Goal: Task Accomplishment & Management: Use online tool/utility

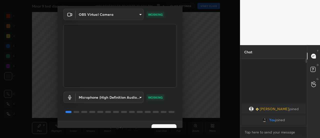
scroll to position [26, 0]
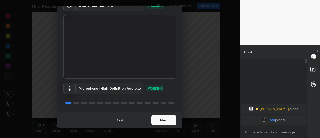
click at [170, 120] on button "Next" at bounding box center [164, 120] width 25 height 10
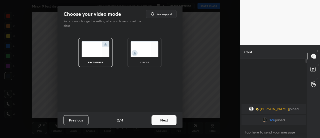
click at [170, 120] on button "Next" at bounding box center [164, 120] width 25 height 10
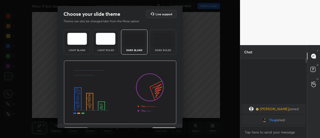
click at [172, 121] on img at bounding box center [120, 93] width 113 height 64
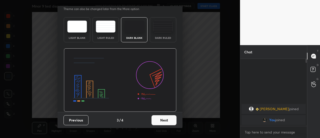
click at [167, 121] on button "Next" at bounding box center [164, 120] width 25 height 10
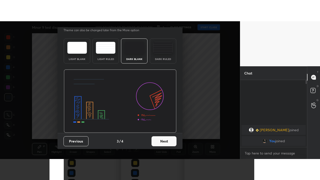
scroll to position [0, 0]
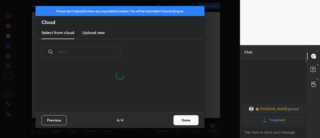
click at [183, 122] on button "Done" at bounding box center [186, 120] width 25 height 10
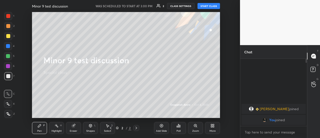
click at [213, 128] on div "More" at bounding box center [212, 128] width 15 height 12
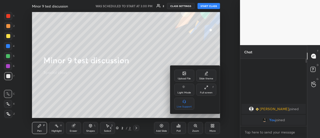
click at [210, 89] on div "Full screen F" at bounding box center [207, 90] width 20 height 12
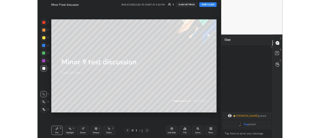
scroll to position [66, 65]
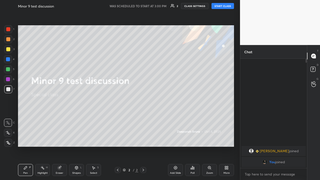
click at [225, 5] on button "START CLASS" at bounding box center [223, 6] width 23 height 6
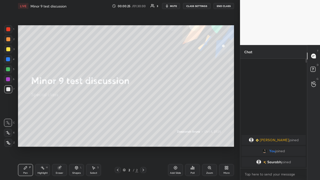
click at [226, 138] on icon at bounding box center [227, 168] width 4 height 4
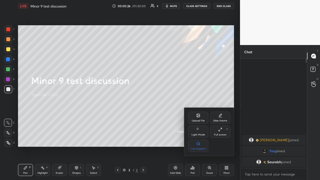
click at [221, 131] on icon at bounding box center [221, 130] width 4 height 4
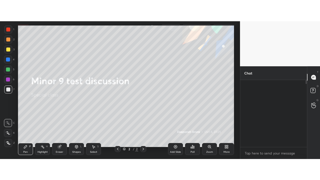
scroll to position [24927, 24813]
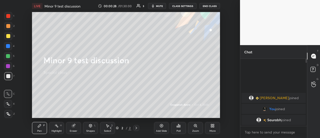
click at [212, 127] on icon at bounding box center [213, 126] width 4 height 4
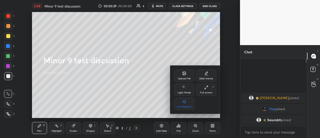
click at [209, 90] on div "Full screen F" at bounding box center [207, 90] width 20 height 12
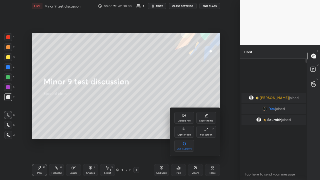
type textarea "x"
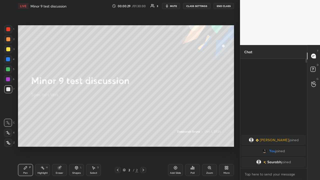
scroll to position [66, 65]
click at [8, 131] on div at bounding box center [8, 133] width 8 height 8
click at [206, 7] on button "CLASS SETTINGS" at bounding box center [197, 6] width 28 height 6
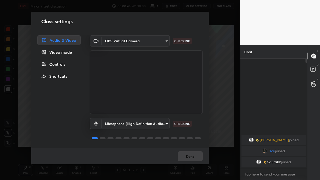
click at [154, 40] on body "1 2 3 4 5 6 7 C X Z C X Z E E Erase all H H LIVE Minor 9 test discussion 00:00:…" at bounding box center [160, 90] width 320 height 180
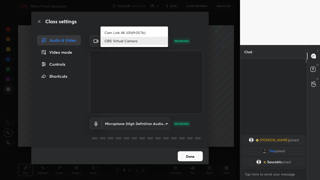
click at [145, 30] on li "Cam Link 4K (0fd9:007b)" at bounding box center [135, 33] width 68 height 8
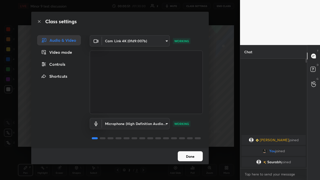
scroll to position [1, 0]
click at [165, 43] on body "1 2 3 4 5 6 7 C X Z C X Z E E Erase all H H LIVE Minor 9 test discussion 00:00:…" at bounding box center [160, 90] width 320 height 180
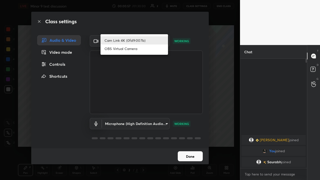
click at [151, 47] on li "OBS Virtual Camera" at bounding box center [135, 49] width 68 height 8
type input "3fb0db9b948ee014c865c74d3d253d8b81db7a3fe99a51a232c6435469281ce5"
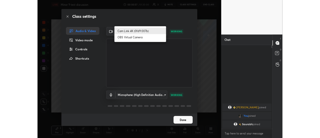
scroll to position [0, 0]
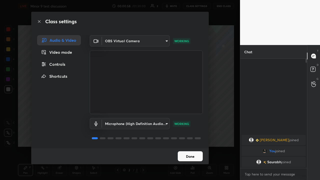
click at [194, 138] on button "Done" at bounding box center [190, 156] width 25 height 10
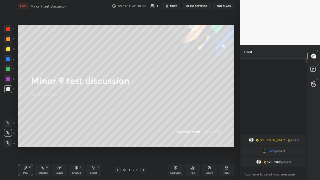
click at [227, 138] on div "More" at bounding box center [226, 170] width 15 height 12
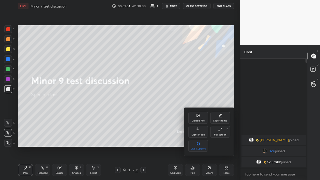
click at [224, 134] on div "Full screen" at bounding box center [220, 135] width 13 height 3
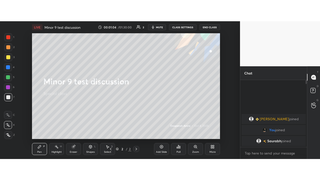
scroll to position [24927, 24813]
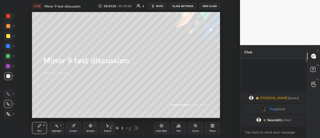
click at [217, 128] on div "More" at bounding box center [212, 128] width 15 height 12
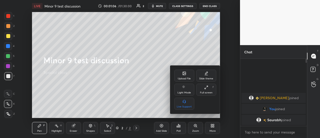
click at [211, 90] on div "Full screen F" at bounding box center [207, 90] width 20 height 12
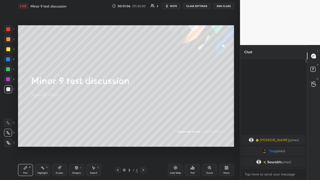
type textarea "x"
click at [206, 7] on button "CLASS SETTINGS" at bounding box center [197, 6] width 28 height 6
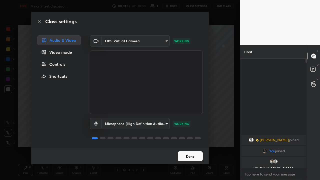
click at [158, 123] on body "1 2 3 4 5 6 7 C X Z C X Z E E Erase all H H LIVE Minor 9 test discussion 00:01:…" at bounding box center [160, 90] width 320 height 180
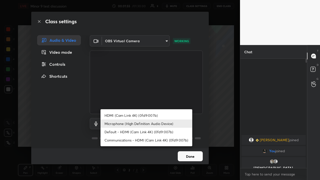
click at [144, 138] on li "Communications - HDMI (Cam Link 4K) (0fd9:007b)" at bounding box center [147, 140] width 92 height 8
type input "communications"
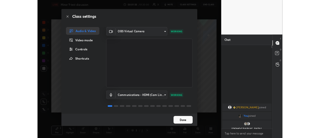
scroll to position [1, 0]
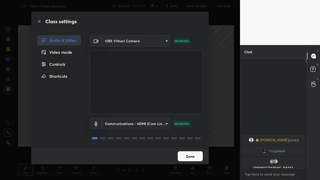
click at [195, 138] on button "Done" at bounding box center [190, 156] width 25 height 10
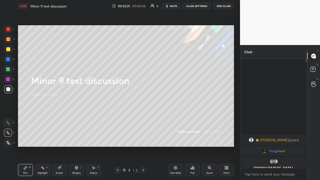
click at [60, 138] on div "Eraser" at bounding box center [59, 170] width 15 height 12
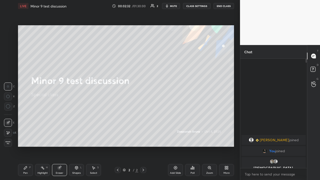
click at [9, 134] on icon at bounding box center [8, 133] width 4 height 4
click at [8, 138] on span "Erase all" at bounding box center [8, 143] width 8 height 4
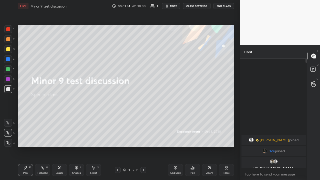
click at [27, 138] on div "Pen" at bounding box center [25, 173] width 5 height 3
click at [205, 7] on button "CLASS SETTINGS" at bounding box center [197, 6] width 28 height 6
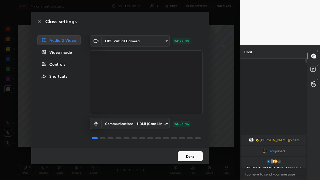
click at [188, 138] on button "Done" at bounding box center [190, 156] width 25 height 10
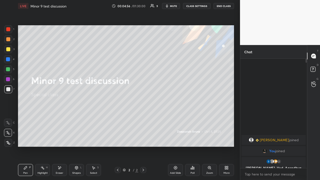
click at [226, 138] on div "More" at bounding box center [226, 170] width 15 height 12
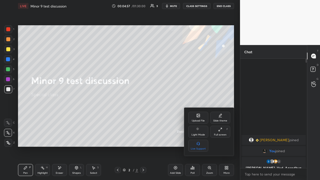
click at [219, 133] on div "Full screen F" at bounding box center [221, 132] width 20 height 12
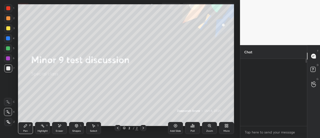
scroll to position [24927, 24813]
type textarea "x"
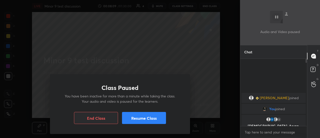
click at [136, 99] on p "You have been inactive for more than a minute while taking the class. Your audi…" at bounding box center [120, 98] width 116 height 11
click at [25, 50] on div "Class Paused You have been inactive for more than a minute while taking the cla…" at bounding box center [120, 69] width 240 height 138
click at [153, 118] on button "Resume Class" at bounding box center [144, 118] width 44 height 12
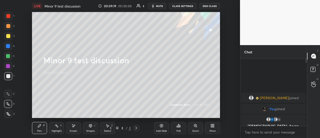
click at [190, 4] on button "CLASS SETTINGS" at bounding box center [183, 6] width 28 height 6
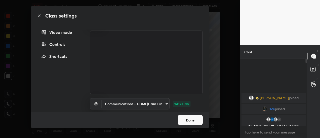
scroll to position [29, 0]
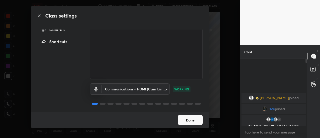
click at [165, 88] on body "1 2 3 4 5 6 7 C X Z E E Erase all H H LIVE Minor 9 test discussion 00:09:30 / 0…" at bounding box center [160, 69] width 320 height 138
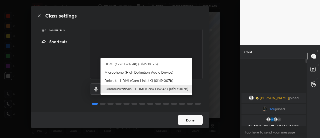
click at [126, 71] on li "Microphone (High Definition Audio Device)" at bounding box center [147, 72] width 92 height 8
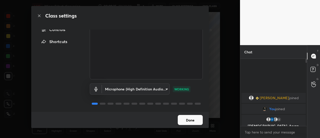
click at [165, 89] on body "1 2 3 4 5 6 7 C X Z E E Erase all H H LIVE Minor 9 test discussion 00:09:35 / 0…" at bounding box center [160, 69] width 320 height 138
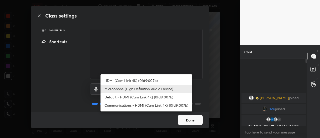
click at [138, 79] on li "HDMI (Cam Link 4K) (0fd9:007b)" at bounding box center [147, 80] width 92 height 8
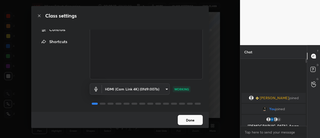
click at [165, 88] on body "1 2 3 4 5 6 7 C X Z E E Erase all H H LIVE Minor 9 test discussion 00:09:37 / 0…" at bounding box center [160, 69] width 320 height 138
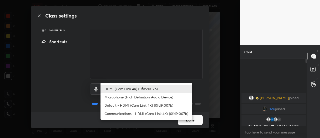
click at [137, 103] on li "Default - HDMI (Cam Link 4K) (0fd9:007b)" at bounding box center [147, 105] width 92 height 8
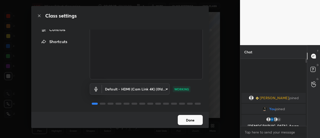
type input "default"
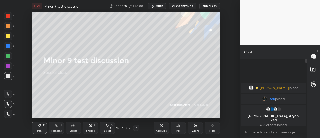
scroll to position [24927, 24813]
click at [183, 4] on button "CLASS SETTINGS" at bounding box center [183, 6] width 28 height 6
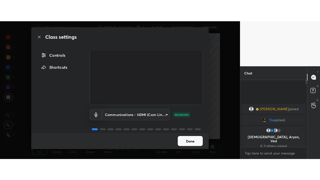
scroll to position [30, 0]
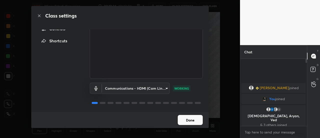
click at [164, 87] on body "1 2 3 4 5 6 7 C X Z C X Z E E Erase all H H LIVE Minor 9 test discussion 00:10:…" at bounding box center [160, 69] width 320 height 138
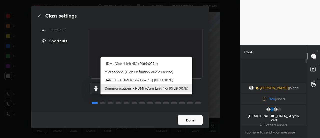
click at [157, 63] on li "HDMI (Cam Link 4K) (0fd9:007b)" at bounding box center [147, 63] width 92 height 8
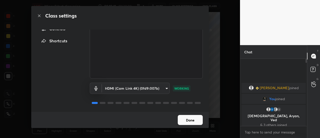
click at [162, 89] on body "1 2 3 4 5 6 7 C X Z C X Z E E Erase all H H LIVE Minor 9 test discussion 00:10:…" at bounding box center [160, 69] width 320 height 138
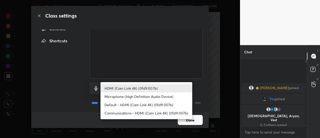
click at [125, 94] on li "Microphone (High Definition Audio Device)" at bounding box center [147, 96] width 92 height 8
type input "f3604cd5161b48aab7881b97f2e7e6a29828c21ac58aee31058a017e89eaad76"
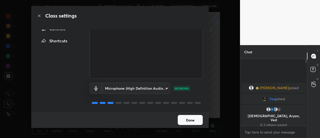
click at [197, 120] on button "Done" at bounding box center [190, 120] width 25 height 10
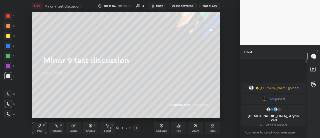
click at [214, 126] on icon at bounding box center [213, 126] width 1 height 1
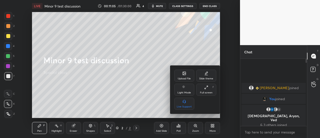
click at [207, 90] on div "Full screen F" at bounding box center [207, 90] width 20 height 12
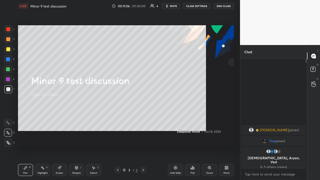
scroll to position [66, 65]
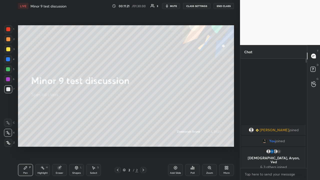
click at [178, 138] on div "Add Slide" at bounding box center [175, 170] width 15 height 12
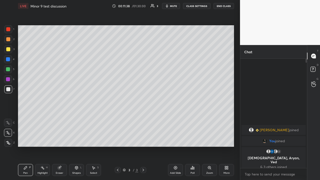
click at [9, 28] on div at bounding box center [8, 29] width 4 height 4
click at [9, 88] on div at bounding box center [8, 89] width 4 height 4
click at [177, 138] on icon at bounding box center [176, 168] width 4 height 4
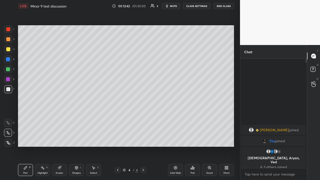
click at [8, 28] on div at bounding box center [8, 29] width 4 height 4
click at [10, 28] on div at bounding box center [8, 29] width 4 height 4
click at [9, 90] on div at bounding box center [8, 89] width 4 height 4
click at [9, 89] on div at bounding box center [8, 89] width 4 height 4
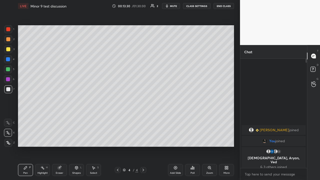
click at [11, 89] on div at bounding box center [8, 89] width 8 height 8
click at [163, 25] on div "Setting up your live class Poll for secs No correct answer Start poll" at bounding box center [126, 86] width 220 height 148
click at [59, 138] on icon at bounding box center [59, 167] width 3 height 3
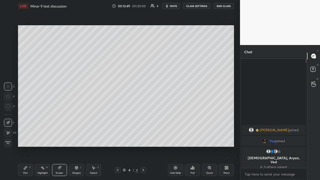
click at [10, 132] on icon at bounding box center [8, 133] width 4 height 4
click at [25, 138] on div "Pen" at bounding box center [25, 173] width 5 height 3
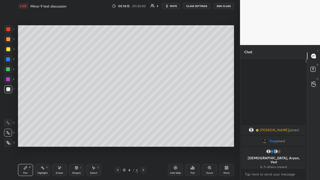
click at [10, 49] on div at bounding box center [8, 49] width 4 height 4
click at [10, 88] on div at bounding box center [8, 89] width 4 height 4
click at [10, 50] on div at bounding box center [8, 49] width 4 height 4
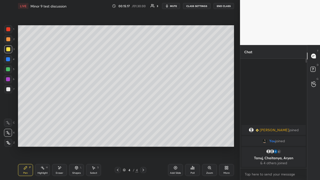
click at [8, 89] on div at bounding box center [8, 89] width 4 height 4
click at [8, 90] on div at bounding box center [8, 89] width 4 height 4
click at [175, 138] on icon at bounding box center [175, 167] width 3 height 3
click at [9, 27] on div at bounding box center [8, 29] width 8 height 8
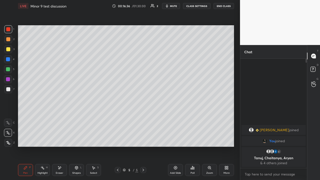
click at [9, 90] on div at bounding box center [8, 89] width 4 height 4
click at [10, 89] on div at bounding box center [8, 89] width 4 height 4
click at [10, 51] on div at bounding box center [8, 49] width 4 height 4
click at [10, 89] on div at bounding box center [8, 89] width 8 height 8
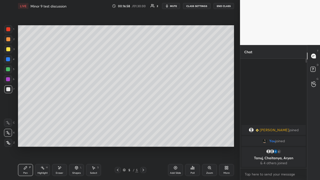
click at [10, 89] on div at bounding box center [8, 89] width 8 height 8
click at [11, 49] on div at bounding box center [8, 49] width 8 height 8
click at [8, 89] on div at bounding box center [8, 89] width 4 height 4
click at [175, 138] on icon at bounding box center [176, 168] width 4 height 4
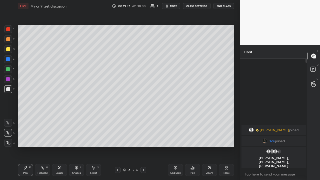
click at [10, 28] on div at bounding box center [8, 29] width 4 height 4
click at [10, 29] on div at bounding box center [8, 29] width 4 height 4
click at [9, 89] on div at bounding box center [8, 89] width 4 height 4
click at [9, 52] on div at bounding box center [8, 49] width 8 height 8
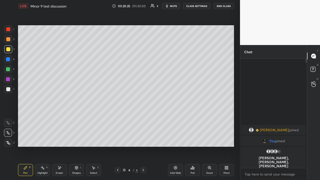
click at [10, 50] on div at bounding box center [8, 49] width 4 height 4
click at [9, 90] on div at bounding box center [8, 89] width 4 height 4
click at [11, 89] on div at bounding box center [8, 89] width 8 height 8
click at [10, 51] on div at bounding box center [8, 49] width 4 height 4
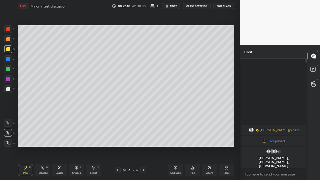
click at [177, 138] on div "Add Slide" at bounding box center [175, 170] width 15 height 12
click at [10, 29] on div at bounding box center [8, 29] width 8 height 8
click at [9, 89] on div at bounding box center [8, 89] width 4 height 4
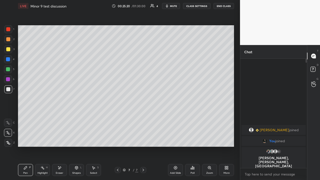
click at [10, 50] on div at bounding box center [8, 49] width 4 height 4
click at [60, 138] on div "Eraser" at bounding box center [59, 170] width 15 height 12
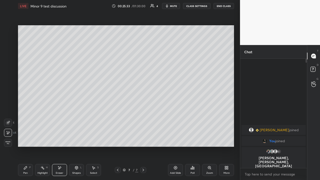
click at [60, 138] on icon at bounding box center [60, 168] width 3 height 3
click at [26, 138] on icon at bounding box center [26, 168] width 4 height 4
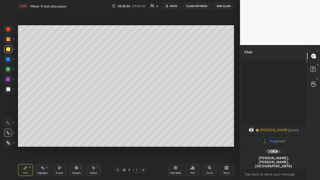
click at [9, 89] on div at bounding box center [8, 89] width 4 height 4
click at [177, 138] on div "Add Slide" at bounding box center [175, 170] width 15 height 12
click at [10, 88] on div at bounding box center [8, 89] width 8 height 8
click at [11, 51] on div at bounding box center [8, 49] width 8 height 8
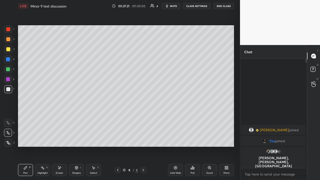
click at [11, 51] on div at bounding box center [8, 49] width 8 height 8
click at [118, 138] on icon at bounding box center [118, 170] width 4 height 4
click at [143, 138] on icon at bounding box center [143, 170] width 4 height 4
click at [116, 138] on div at bounding box center [118, 170] width 6 height 6
click at [142, 138] on icon at bounding box center [143, 170] width 4 height 4
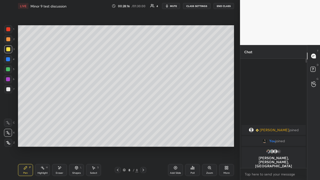
click at [11, 30] on div at bounding box center [8, 29] width 8 height 8
click at [9, 89] on div at bounding box center [8, 89] width 4 height 4
click at [11, 50] on div at bounding box center [8, 49] width 8 height 8
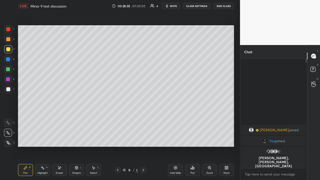
click at [11, 50] on div at bounding box center [8, 49] width 8 height 8
click at [10, 90] on div at bounding box center [8, 89] width 4 height 4
click at [10, 51] on div at bounding box center [8, 49] width 8 height 8
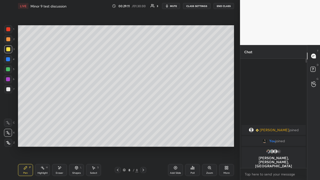
click at [8, 89] on div at bounding box center [8, 89] width 4 height 4
click at [10, 51] on div at bounding box center [8, 49] width 8 height 8
click at [11, 30] on div at bounding box center [8, 29] width 8 height 8
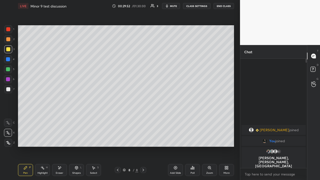
click at [11, 30] on div at bounding box center [8, 29] width 8 height 8
click at [176, 138] on icon at bounding box center [175, 167] width 3 height 3
click at [9, 89] on div at bounding box center [8, 89] width 4 height 4
click at [10, 29] on div at bounding box center [8, 29] width 8 height 8
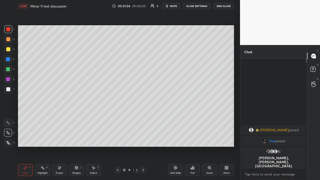
click at [9, 90] on div at bounding box center [8, 89] width 4 height 4
click at [11, 50] on div at bounding box center [8, 49] width 8 height 8
click at [60, 138] on icon at bounding box center [60, 168] width 4 height 4
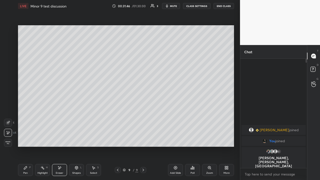
click at [28, 138] on div "Pen P" at bounding box center [25, 170] width 15 height 12
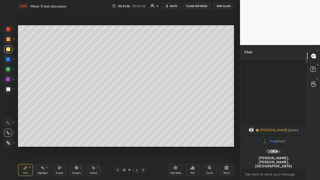
click at [9, 90] on div at bounding box center [8, 89] width 4 height 4
click at [10, 51] on div at bounding box center [8, 49] width 8 height 8
click at [175, 138] on icon at bounding box center [176, 168] width 4 height 4
click at [143, 138] on icon at bounding box center [144, 170] width 4 height 4
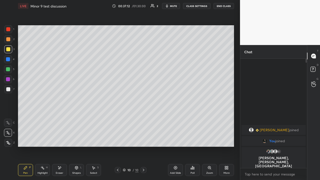
click at [175, 138] on icon at bounding box center [175, 167] width 3 height 3
click at [177, 138] on div "Add Slide" at bounding box center [175, 170] width 15 height 12
click at [60, 138] on div "Eraser" at bounding box center [59, 170] width 15 height 12
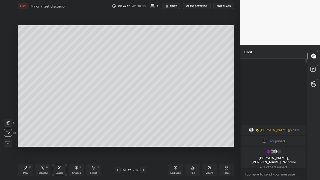
click at [26, 138] on div "Pen P" at bounding box center [25, 170] width 15 height 12
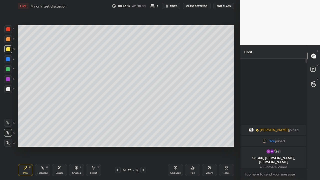
click at [176, 138] on icon at bounding box center [175, 167] width 3 height 3
click at [63, 138] on div "Eraser" at bounding box center [59, 170] width 15 height 12
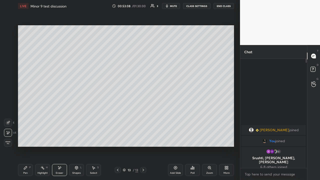
click at [29, 138] on div "Pen P" at bounding box center [25, 170] width 15 height 12
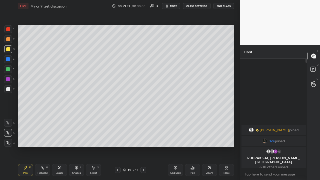
click at [92, 138] on div "Select S" at bounding box center [93, 170] width 15 height 12
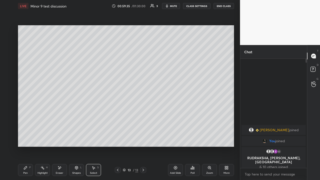
click at [27, 138] on div "Pen P" at bounding box center [25, 170] width 15 height 12
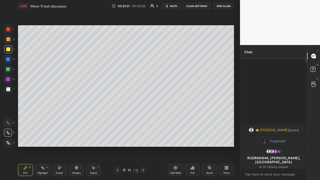
click at [176, 138] on div "Add Slide" at bounding box center [175, 173] width 11 height 3
click at [118, 138] on icon at bounding box center [118, 170] width 4 height 4
click at [145, 138] on icon at bounding box center [143, 170] width 4 height 4
click at [143, 138] on icon at bounding box center [143, 170] width 4 height 4
click at [63, 138] on div "Eraser" at bounding box center [59, 170] width 15 height 12
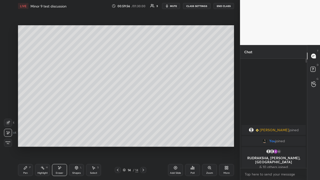
click at [30, 138] on div "Pen P" at bounding box center [25, 170] width 15 height 12
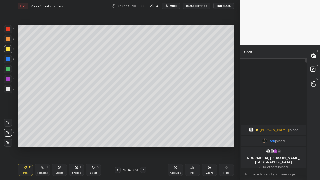
click at [118, 138] on icon at bounding box center [118, 170] width 4 height 4
click at [143, 138] on icon at bounding box center [143, 170] width 4 height 4
click at [176, 138] on div "Add Slide" at bounding box center [175, 170] width 15 height 12
click at [60, 138] on icon at bounding box center [60, 168] width 4 height 4
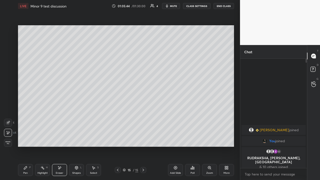
click at [28, 138] on div "Pen P" at bounding box center [25, 170] width 15 height 12
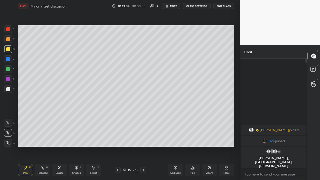
click at [177, 138] on div "Add Slide" at bounding box center [175, 170] width 15 height 12
click at [61, 138] on div "Eraser" at bounding box center [59, 170] width 15 height 12
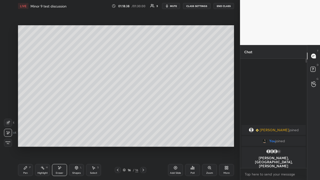
click at [27, 138] on div "Pen" at bounding box center [25, 173] width 5 height 3
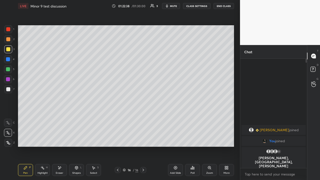
click at [177, 138] on div "Add Slide" at bounding box center [175, 170] width 15 height 12
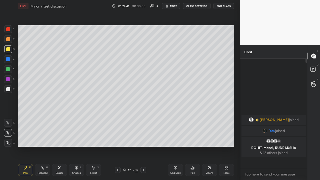
scroll to position [108, 65]
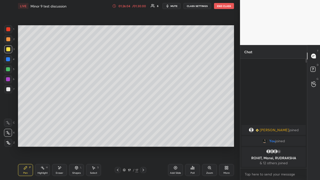
click at [179, 138] on div "Add Slide" at bounding box center [175, 170] width 15 height 12
click at [12, 86] on div "7" at bounding box center [9, 89] width 10 height 8
click at [12, 51] on div at bounding box center [8, 49] width 8 height 8
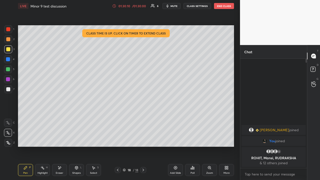
click at [212, 138] on div "Zoom" at bounding box center [209, 170] width 15 height 12
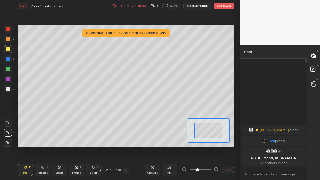
click at [228, 138] on button "EXIT" at bounding box center [228, 170] width 12 height 6
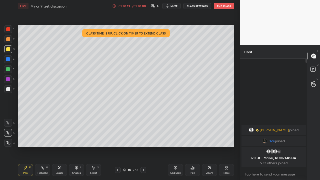
click at [177, 138] on icon at bounding box center [176, 168] width 4 height 4
click at [178, 138] on div "Add Slide" at bounding box center [175, 170] width 15 height 12
click at [225, 5] on button "End Class" at bounding box center [224, 6] width 20 height 6
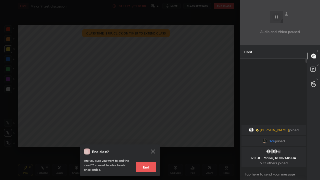
click at [152, 138] on button "End" at bounding box center [146, 167] width 20 height 10
type textarea "x"
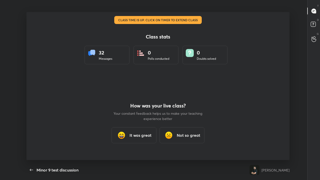
scroll to position [148, 316]
click at [151, 137] on h3 "It was great" at bounding box center [141, 135] width 22 height 6
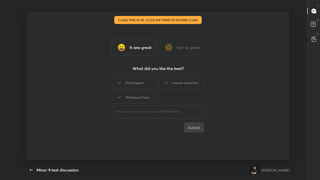
click at [187, 84] on div "Learner Interaction" at bounding box center [181, 83] width 45 height 13
click at [200, 127] on button "Submit" at bounding box center [194, 128] width 20 height 10
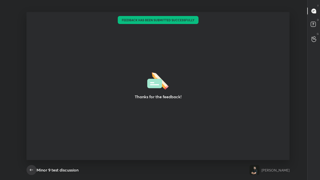
click at [33, 138] on icon "button" at bounding box center [32, 170] width 6 height 6
